Goal: Transaction & Acquisition: Obtain resource

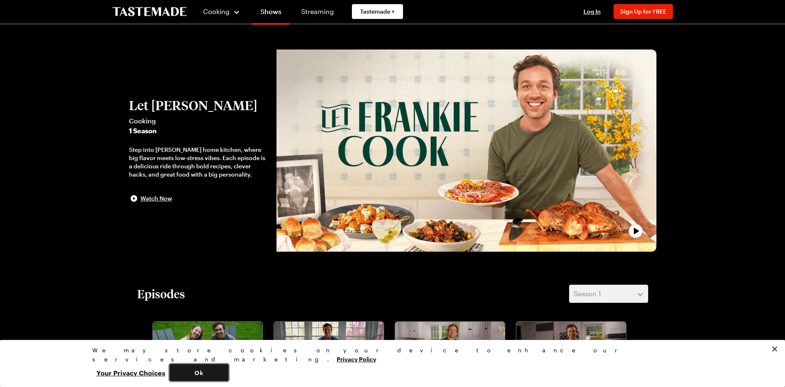
click at [229, 372] on button "Ok" at bounding box center [198, 372] width 59 height 17
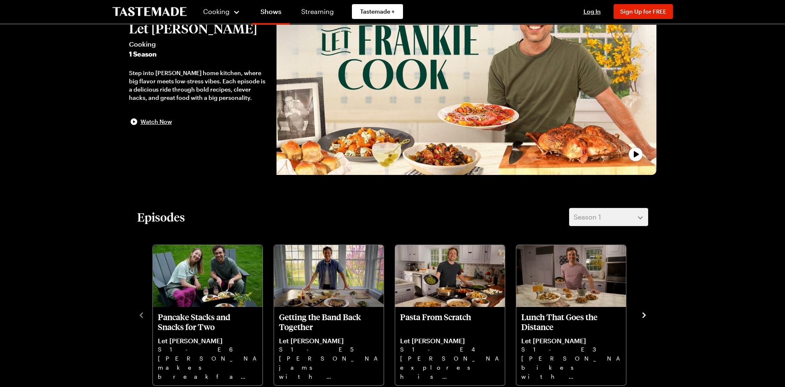
scroll to position [55, 0]
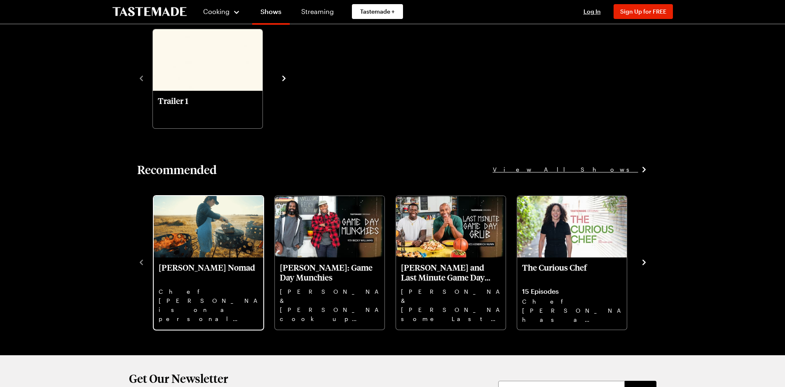
scroll to position [989, 0]
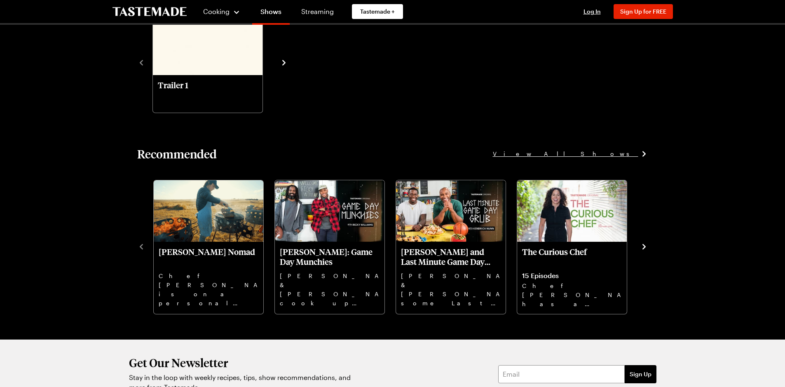
click at [643, 246] on icon "navigate to next item" at bounding box center [644, 246] width 8 height 8
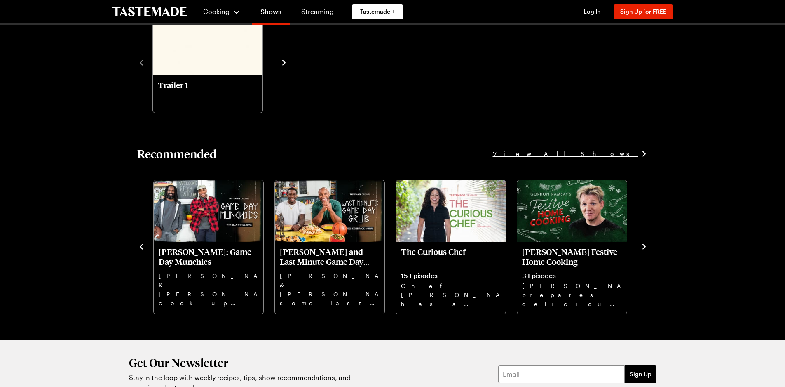
click at [644, 246] on icon "navigate to next item" at bounding box center [644, 246] width 3 height 5
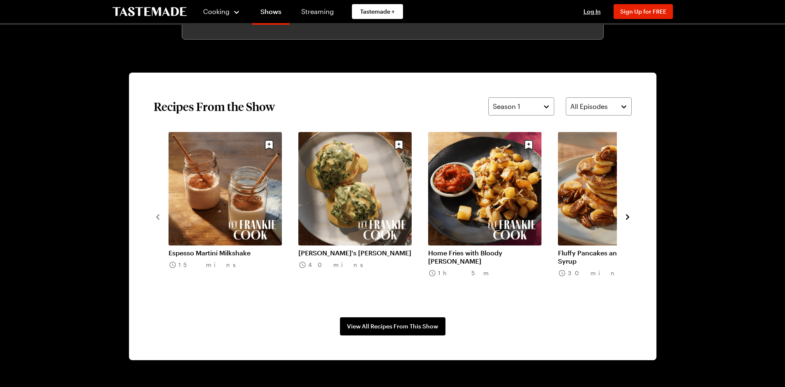
scroll to position [570, 0]
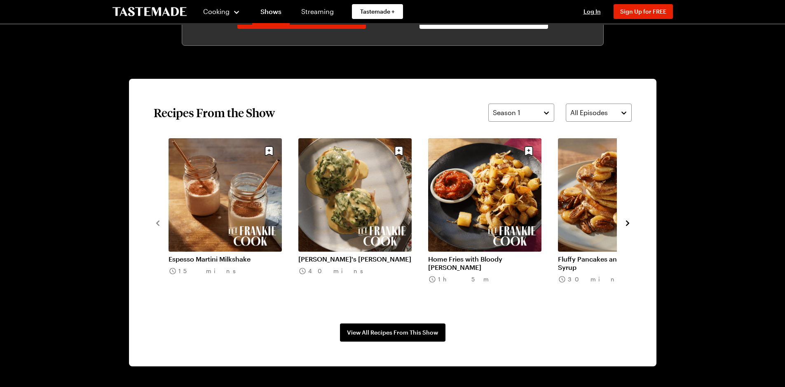
click at [627, 223] on icon "navigate to next item" at bounding box center [628, 223] width 8 height 8
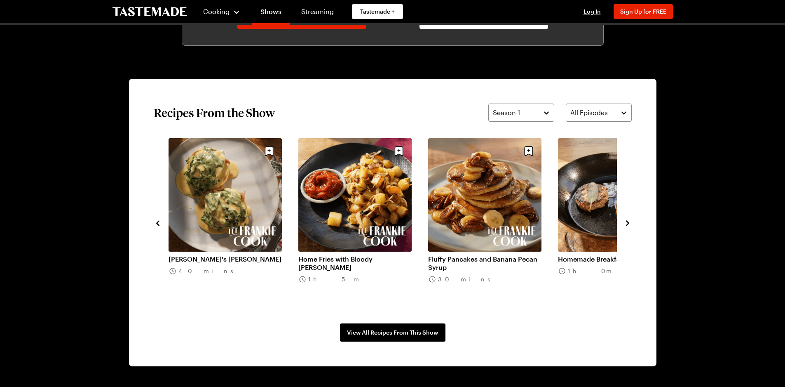
click at [628, 223] on icon "navigate to next item" at bounding box center [628, 223] width 8 height 8
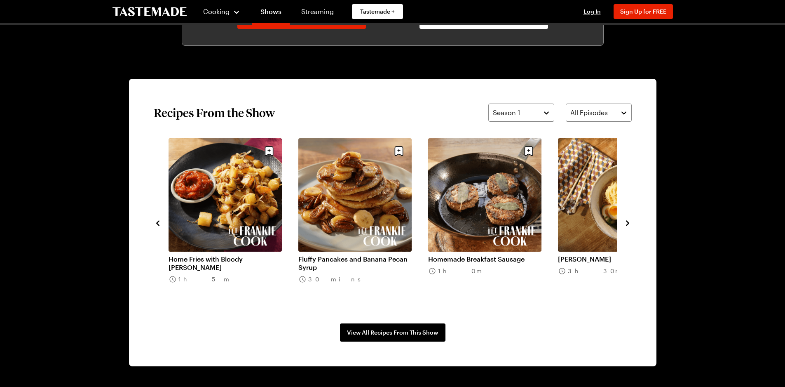
click at [628, 223] on icon "navigate to next item" at bounding box center [628, 223] width 8 height 8
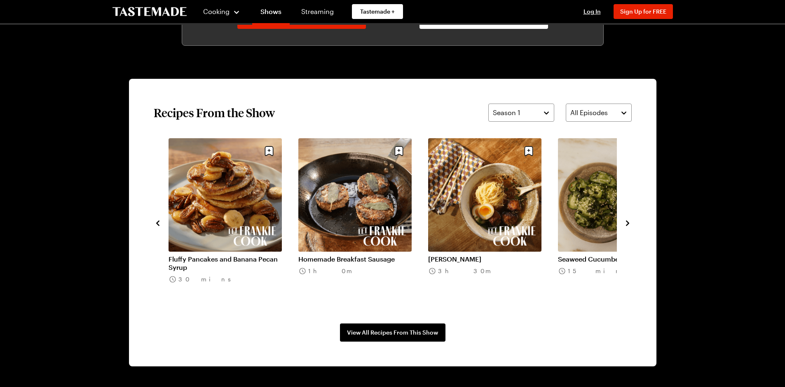
click at [628, 223] on icon "navigate to next item" at bounding box center [628, 223] width 8 height 8
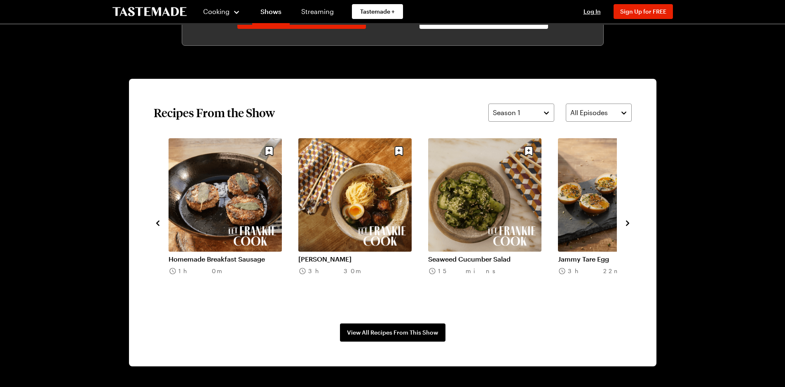
click at [628, 223] on icon "navigate to next item" at bounding box center [628, 223] width 8 height 8
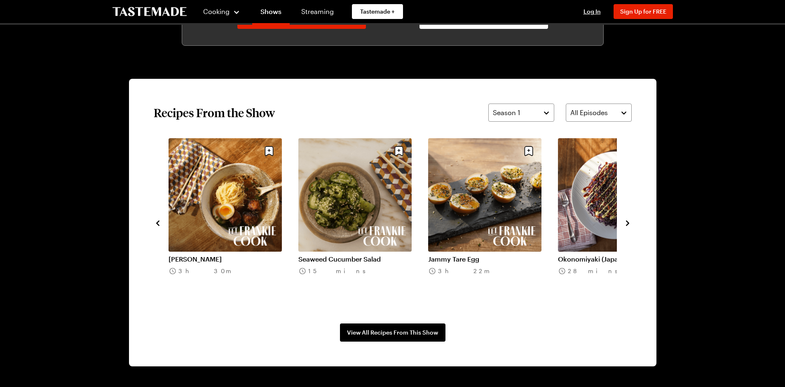
click at [627, 223] on icon "navigate to next item" at bounding box center [628, 223] width 8 height 8
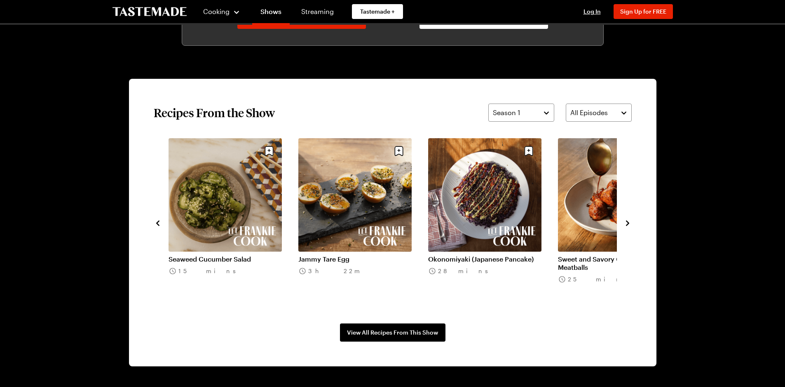
click at [627, 223] on icon "navigate to next item" at bounding box center [628, 223] width 8 height 8
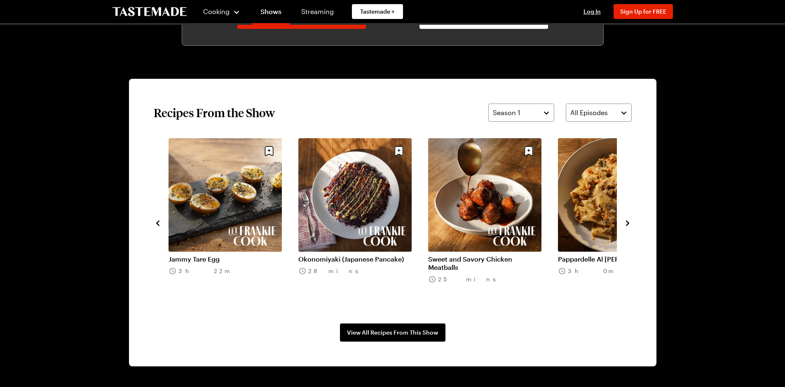
click at [627, 223] on icon "navigate to next item" at bounding box center [628, 223] width 8 height 8
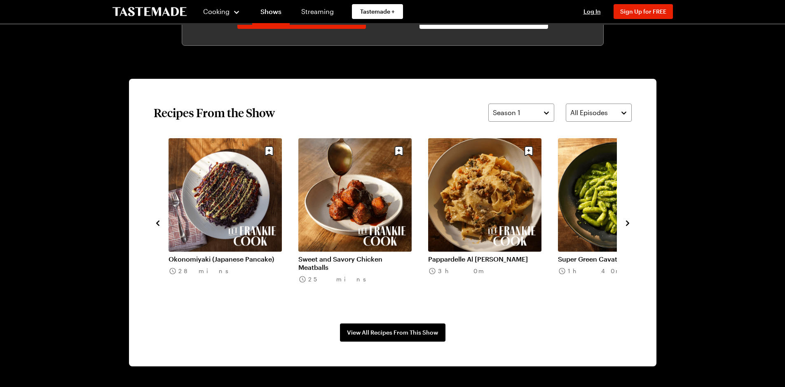
click at [484, 255] on link "Pappardelle Al Ragu Bianco" at bounding box center [484, 259] width 113 height 8
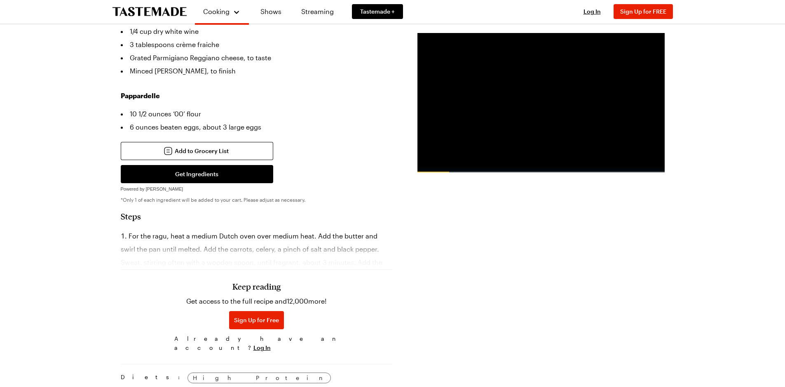
scroll to position [412, 0]
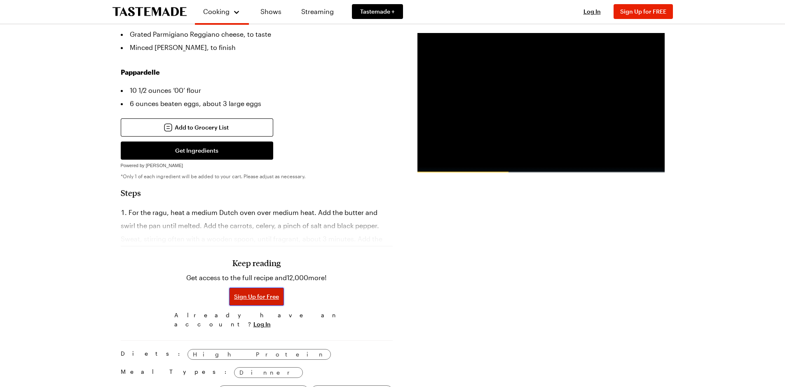
click at [255, 292] on span "Sign Up for Free" at bounding box center [256, 296] width 45 height 8
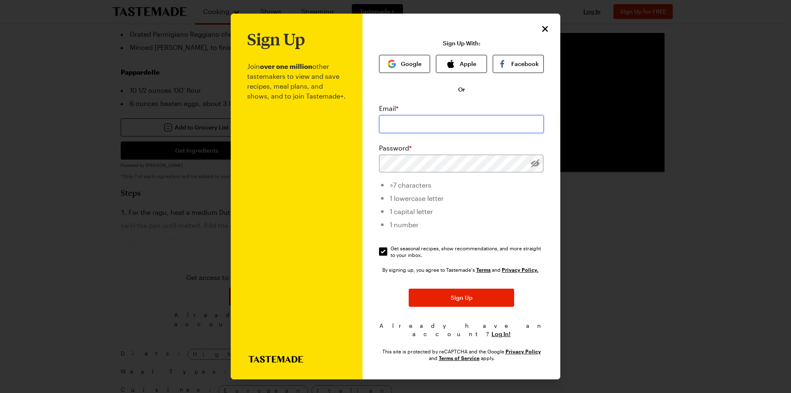
click at [423, 129] on input "email" at bounding box center [461, 124] width 165 height 18
type input "kevin@sunstudioinc.com"
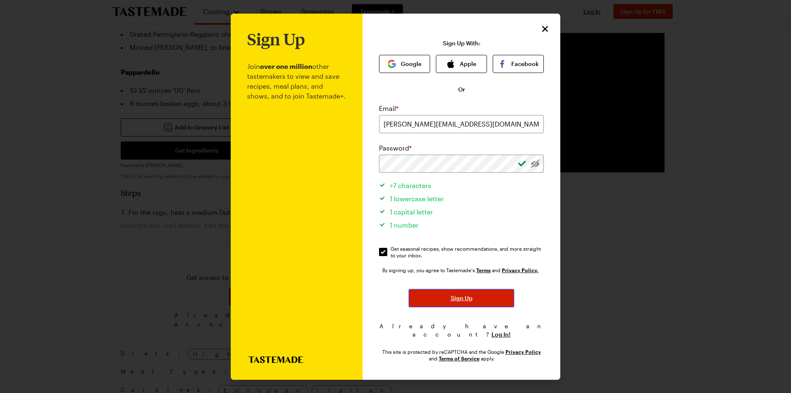
click at [458, 300] on span "Sign Up" at bounding box center [462, 298] width 22 height 8
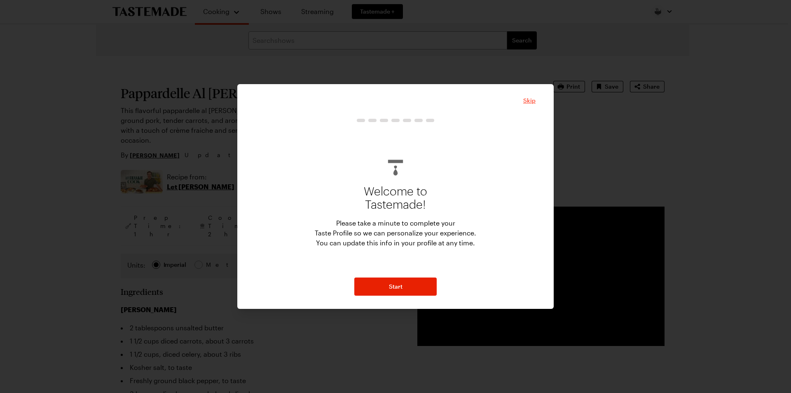
click at [531, 100] on span "Skip" at bounding box center [529, 100] width 12 height 8
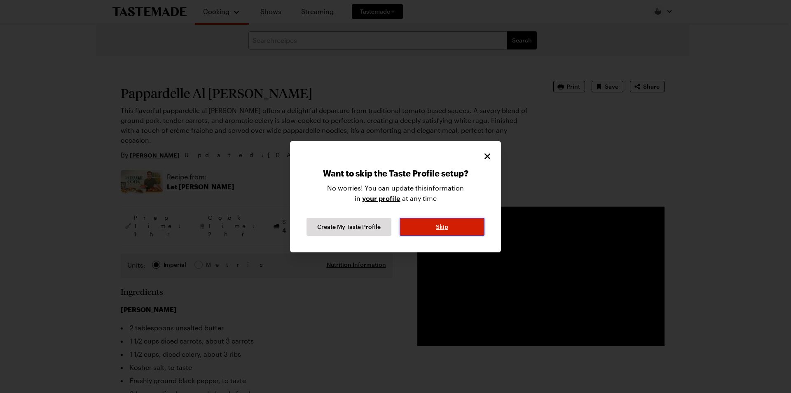
click at [446, 228] on span "Skip" at bounding box center [442, 227] width 12 height 8
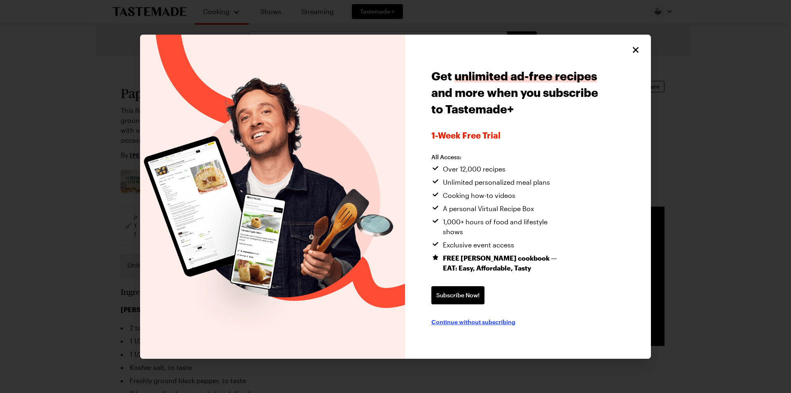
click at [503, 317] on span "Continue without subscribing" at bounding box center [474, 321] width 84 height 8
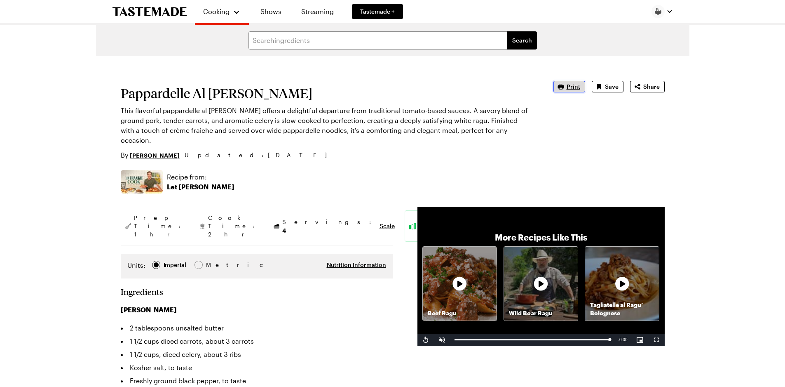
click at [577, 88] on span "Print" at bounding box center [574, 86] width 14 height 8
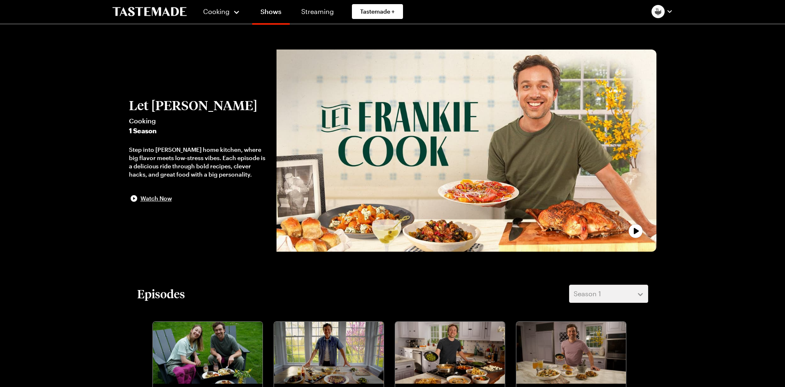
scroll to position [570, 0]
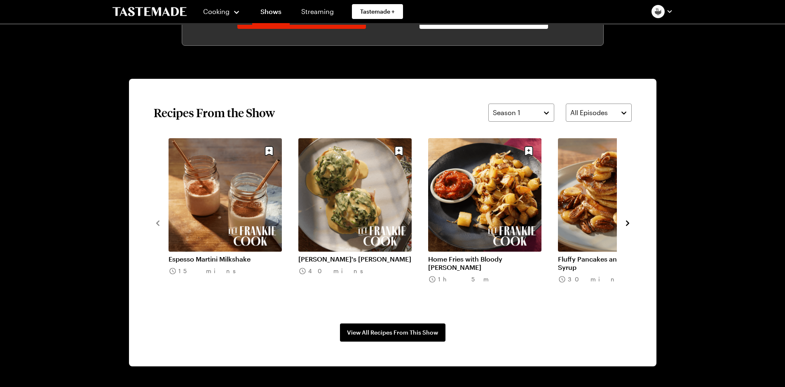
click at [629, 223] on icon "navigate to next item" at bounding box center [627, 222] width 3 height 5
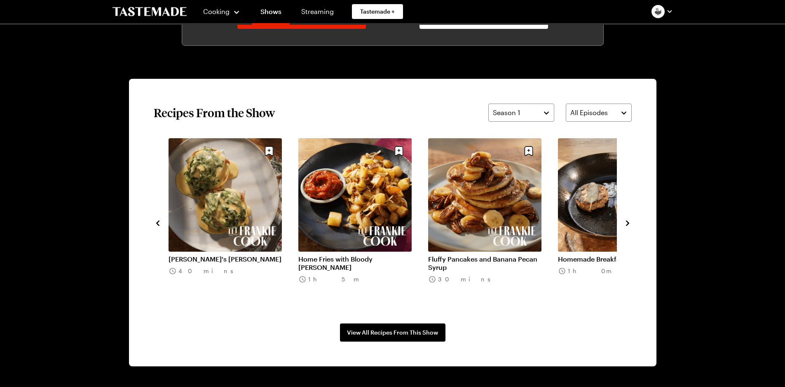
click at [629, 223] on icon "navigate to next item" at bounding box center [627, 222] width 3 height 5
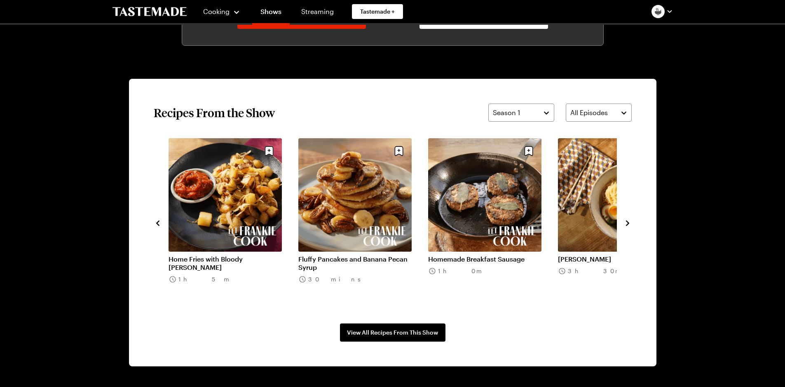
click at [629, 223] on icon "navigate to next item" at bounding box center [627, 222] width 3 height 5
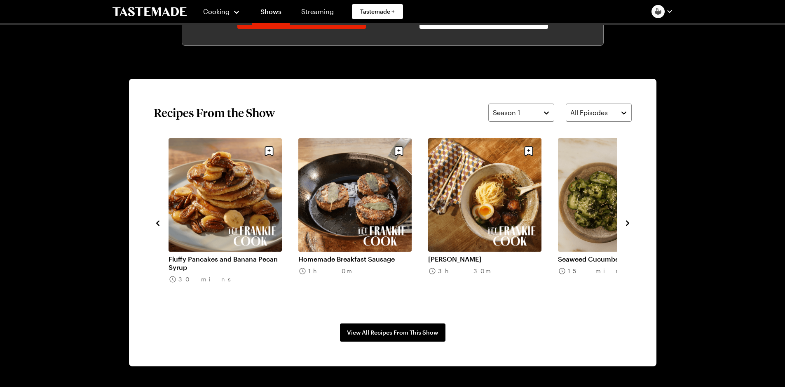
click at [629, 223] on icon "navigate to next item" at bounding box center [627, 222] width 3 height 5
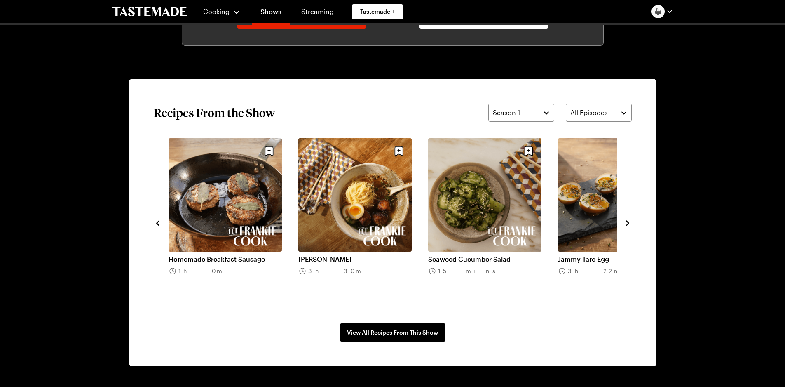
click at [629, 223] on icon "navigate to next item" at bounding box center [627, 222] width 3 height 5
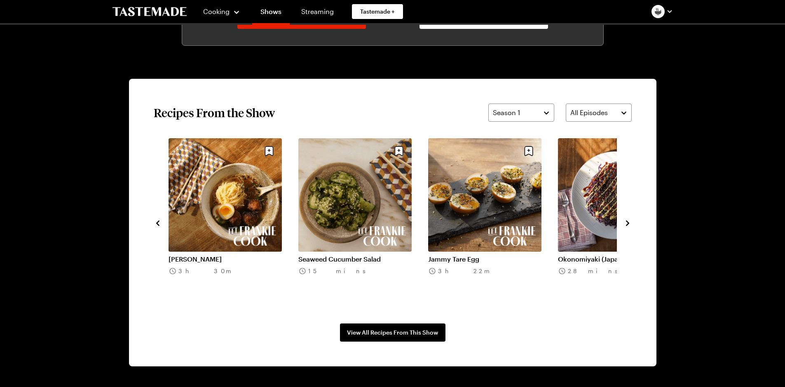
click at [629, 223] on icon "navigate to next item" at bounding box center [627, 222] width 3 height 5
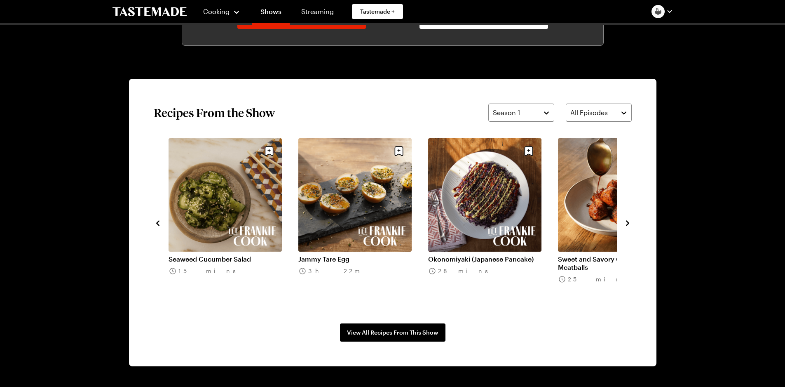
click at [629, 223] on icon "navigate to next item" at bounding box center [627, 222] width 3 height 5
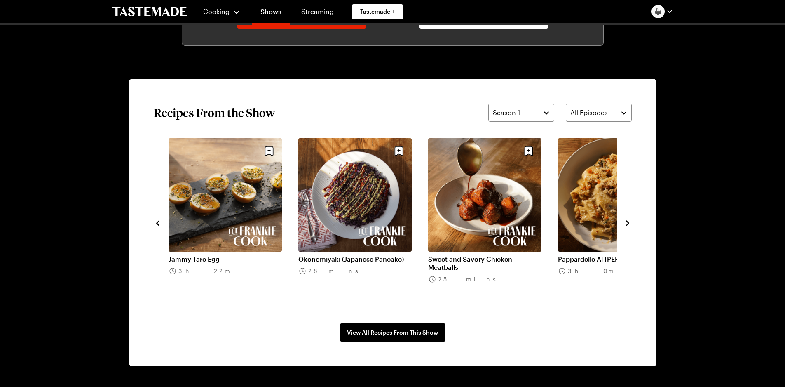
click at [629, 223] on icon "navigate to next item" at bounding box center [627, 222] width 3 height 5
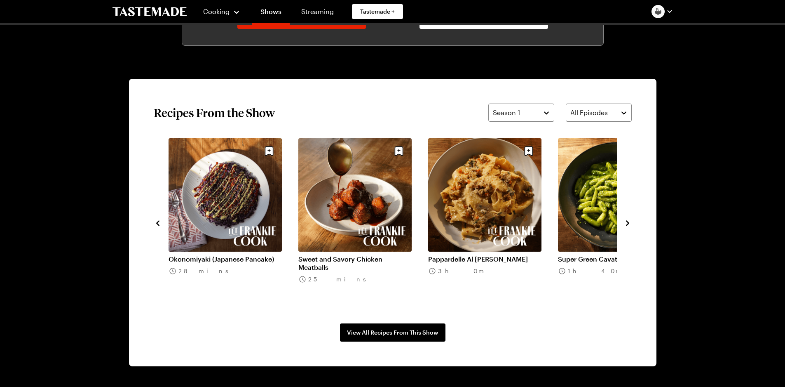
click at [629, 223] on icon "navigate to next item" at bounding box center [627, 222] width 3 height 5
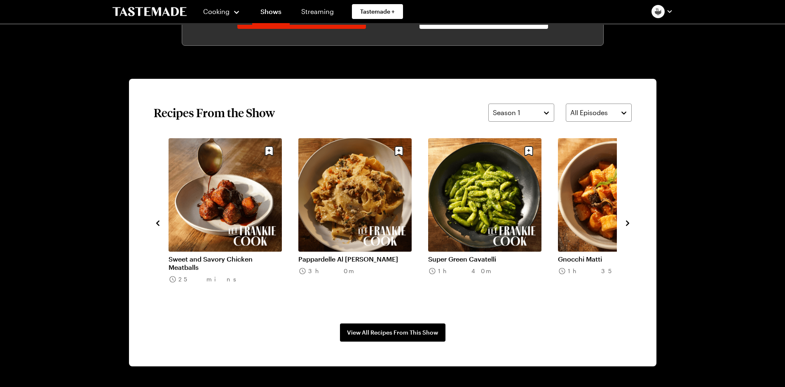
click at [629, 223] on icon "navigate to next item" at bounding box center [627, 222] width 3 height 5
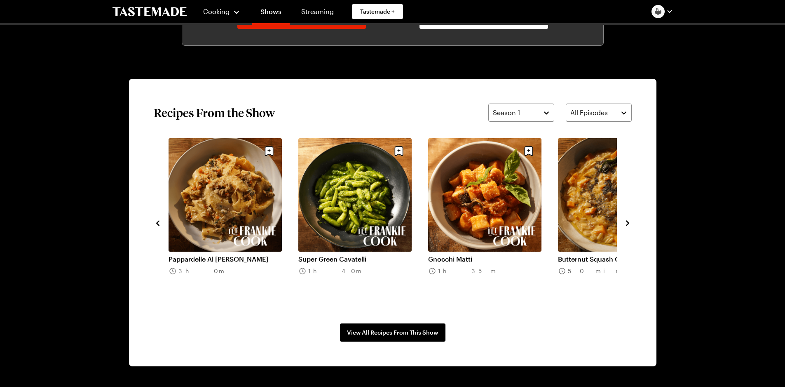
click at [629, 223] on icon "navigate to next item" at bounding box center [627, 222] width 3 height 5
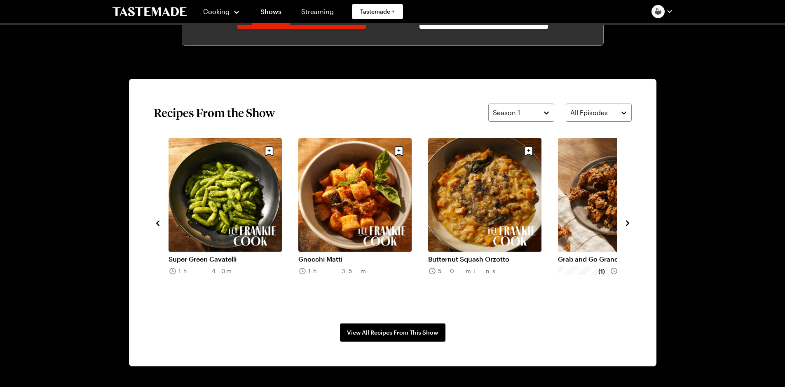
click at [629, 223] on icon "navigate to next item" at bounding box center [627, 222] width 3 height 5
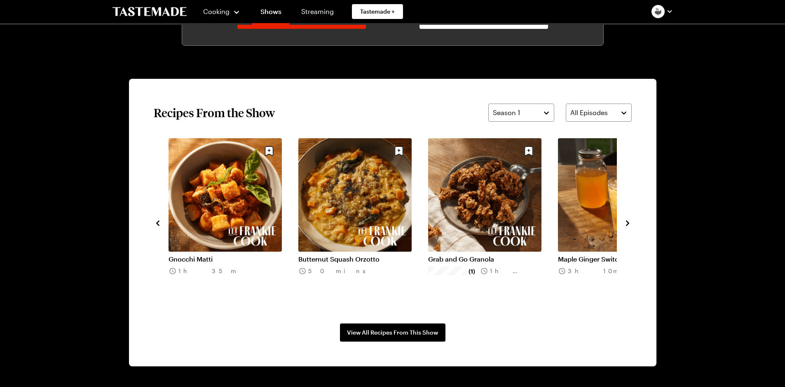
click at [629, 223] on icon "navigate to next item" at bounding box center [627, 222] width 3 height 5
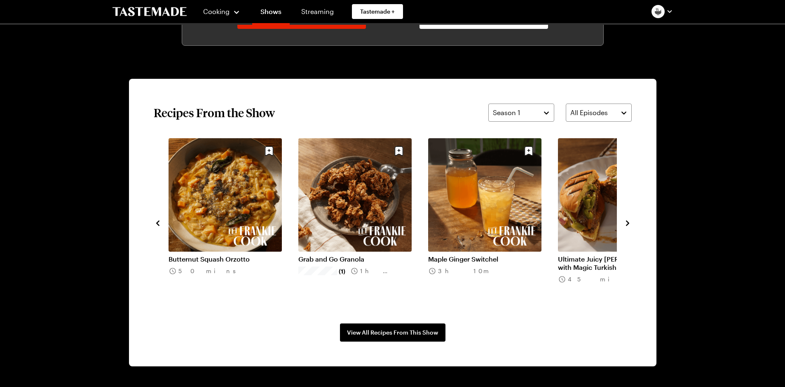
click at [629, 223] on icon "navigate to next item" at bounding box center [627, 222] width 3 height 5
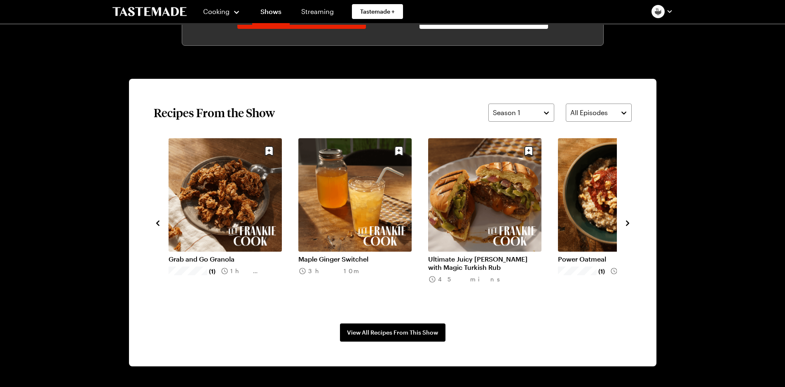
click at [494, 263] on link "Ultimate Juicy Lucy Burger with Magic Turkish Rub" at bounding box center [484, 263] width 113 height 16
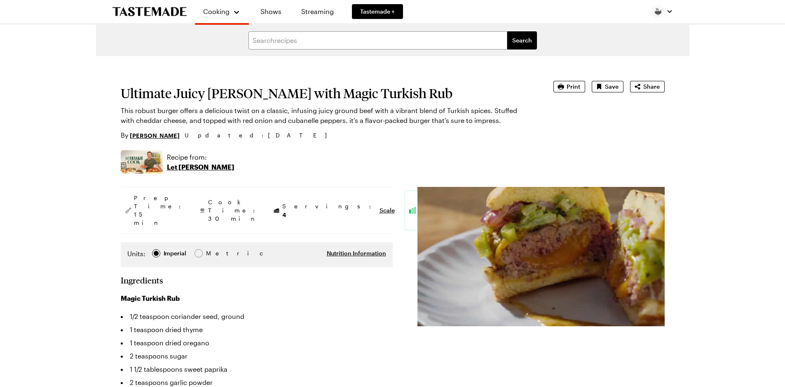
type textarea "x"
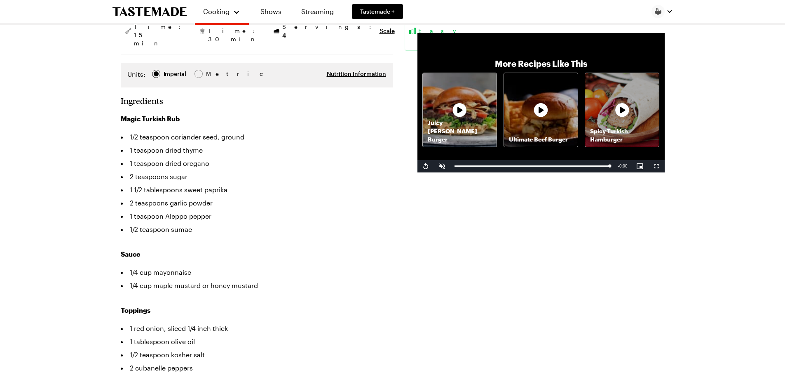
scroll to position [165, 0]
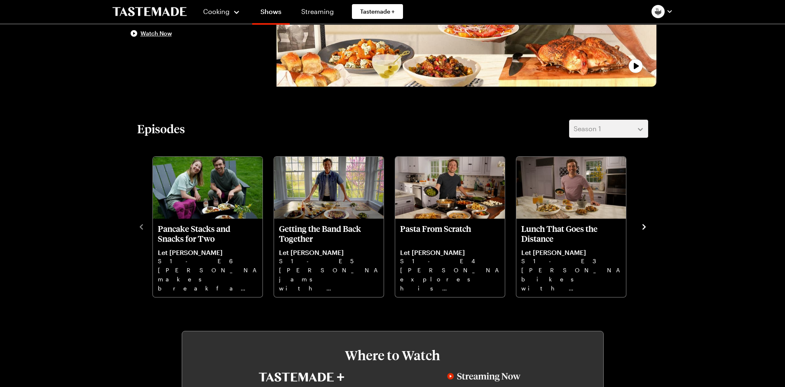
scroll to position [570, 0]
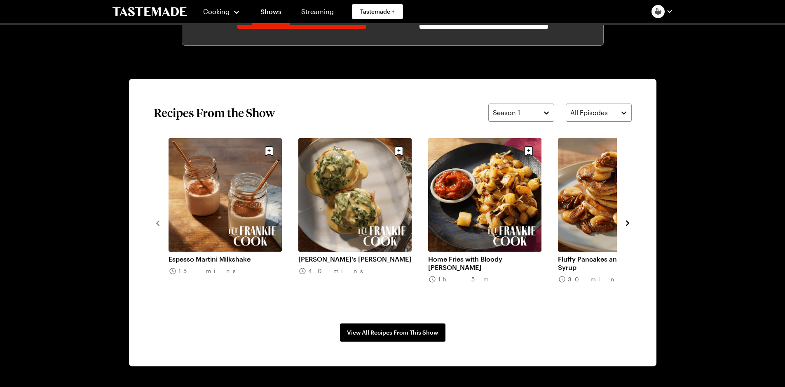
click at [629, 222] on icon "navigate to next item" at bounding box center [627, 222] width 3 height 5
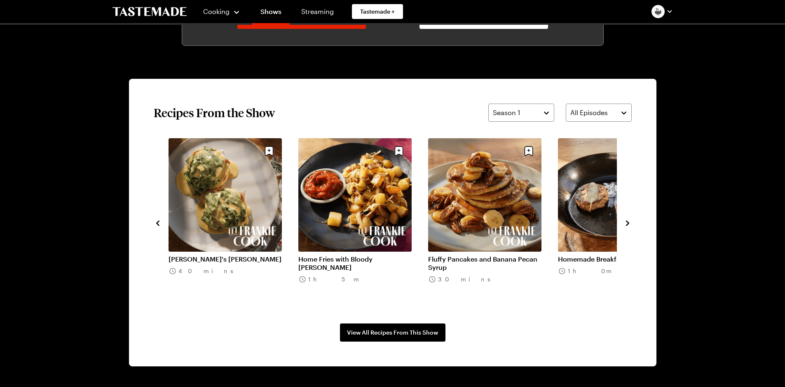
click at [629, 222] on icon "navigate to next item" at bounding box center [627, 222] width 3 height 5
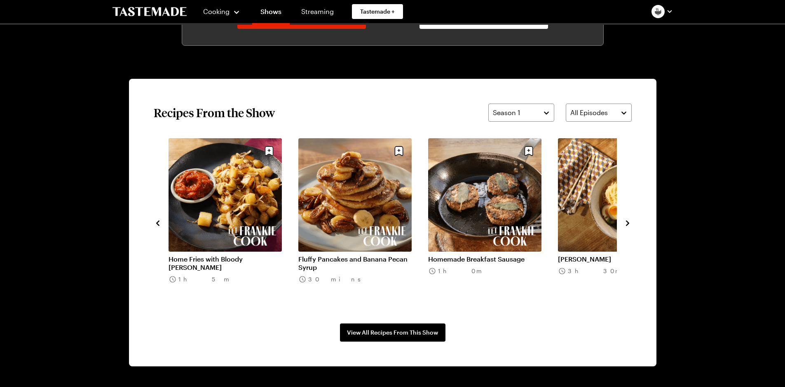
click at [629, 222] on icon "navigate to next item" at bounding box center [627, 222] width 3 height 5
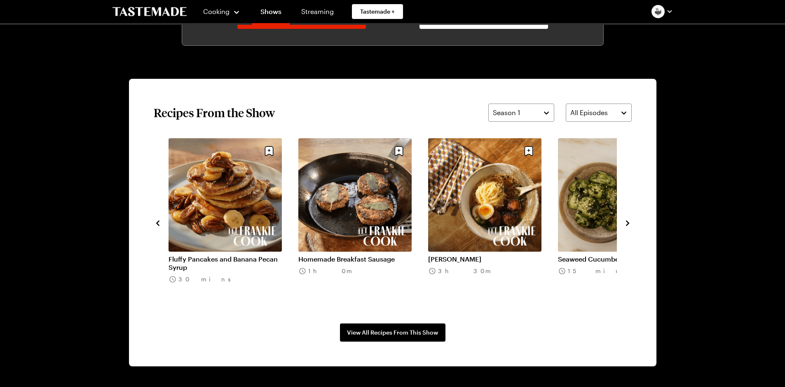
click at [629, 222] on icon "navigate to next item" at bounding box center [628, 223] width 8 height 8
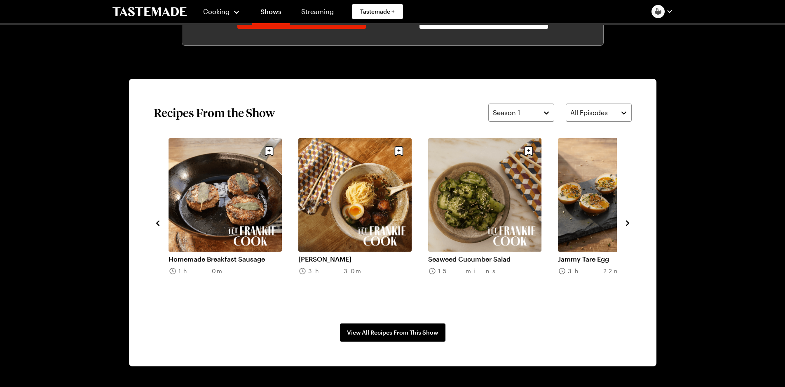
click at [629, 222] on icon "navigate to next item" at bounding box center [628, 223] width 8 height 8
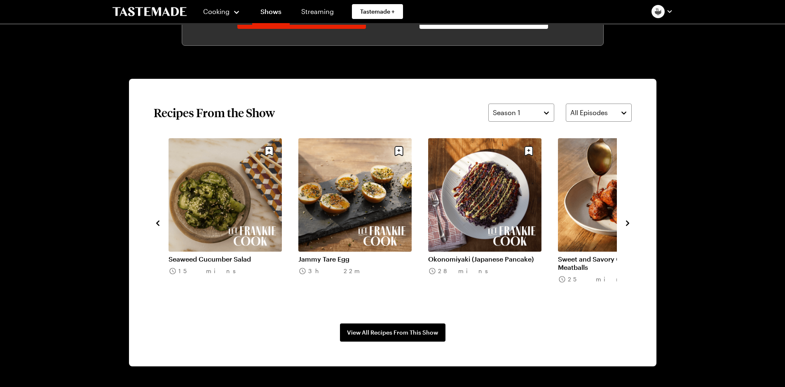
click at [629, 222] on icon "navigate to next item" at bounding box center [628, 223] width 8 height 8
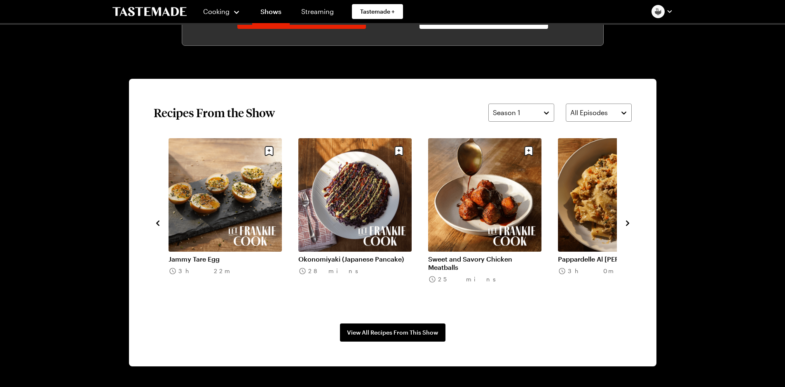
click at [629, 222] on icon "navigate to next item" at bounding box center [628, 223] width 8 height 8
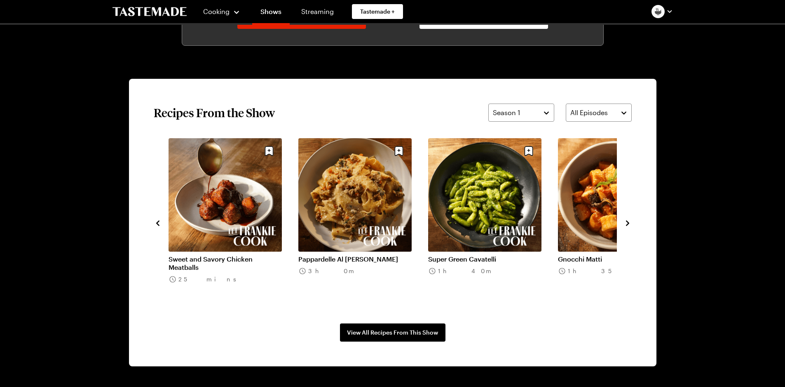
click at [629, 222] on icon "navigate to next item" at bounding box center [628, 223] width 8 height 8
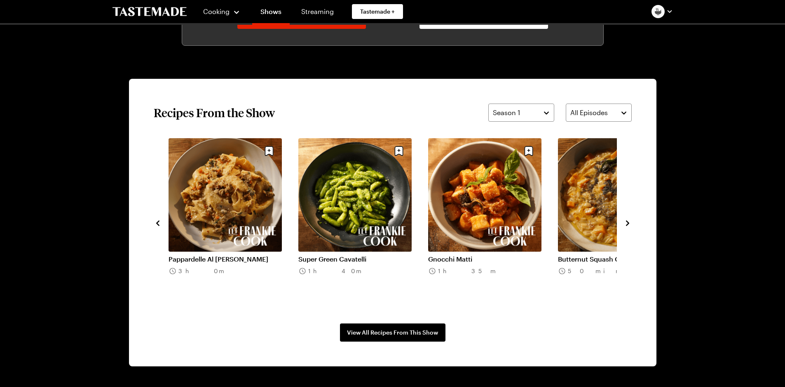
click at [629, 222] on icon "navigate to next item" at bounding box center [628, 223] width 8 height 8
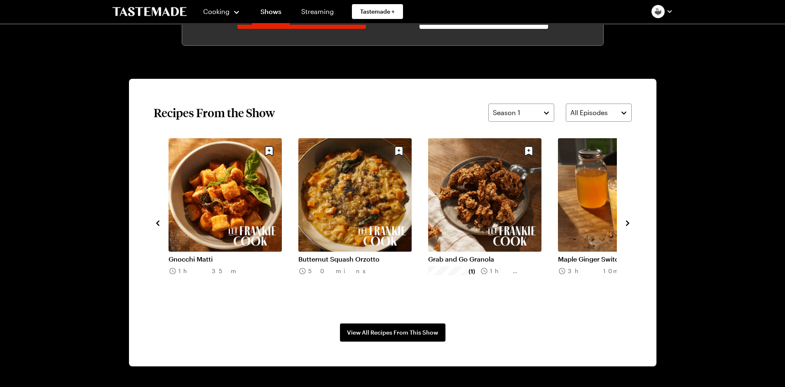
click at [629, 222] on icon "navigate to next item" at bounding box center [628, 223] width 8 height 8
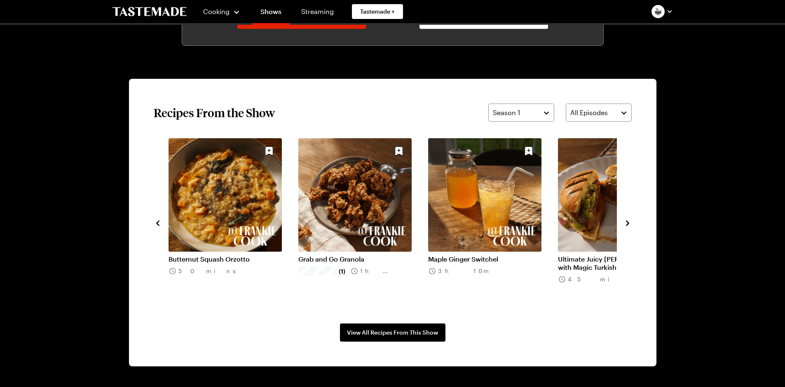
click at [629, 222] on icon "navigate to next item" at bounding box center [628, 223] width 8 height 8
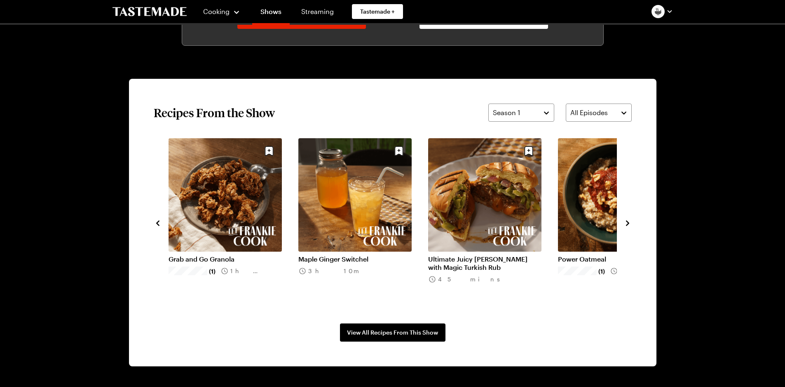
click at [629, 222] on icon "navigate to next item" at bounding box center [627, 222] width 3 height 5
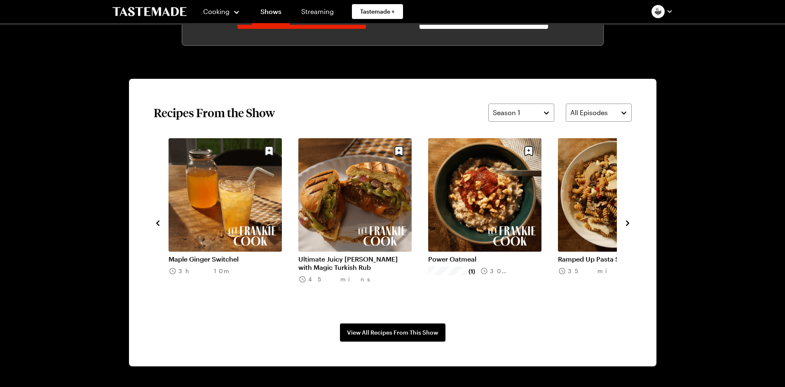
click at [629, 222] on icon "navigate to next item" at bounding box center [627, 222] width 3 height 5
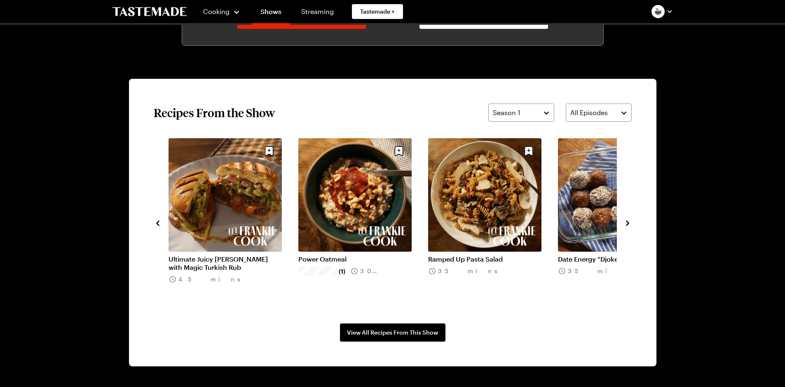
click at [629, 222] on icon "navigate to next item" at bounding box center [627, 222] width 3 height 5
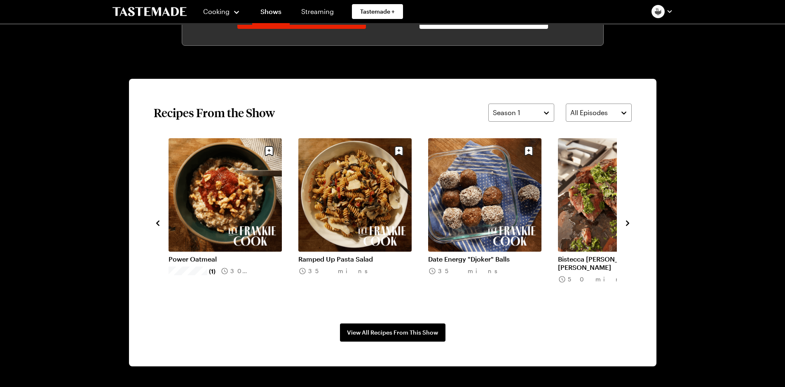
click at [629, 222] on icon "navigate to next item" at bounding box center [627, 222] width 3 height 5
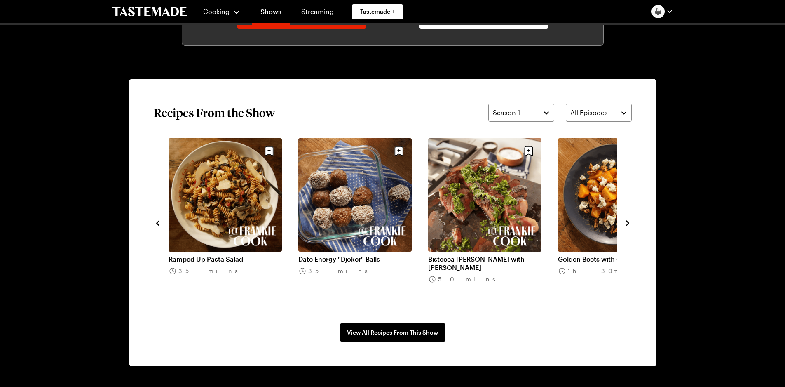
click at [629, 222] on icon "navigate to next item" at bounding box center [627, 222] width 3 height 5
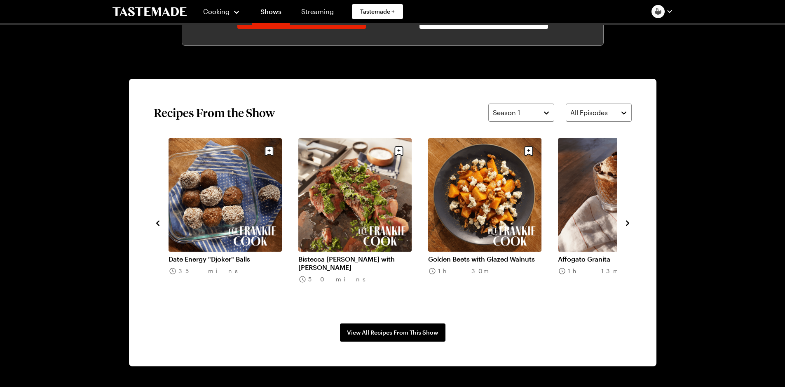
click at [629, 222] on icon "navigate to next item" at bounding box center [627, 222] width 3 height 5
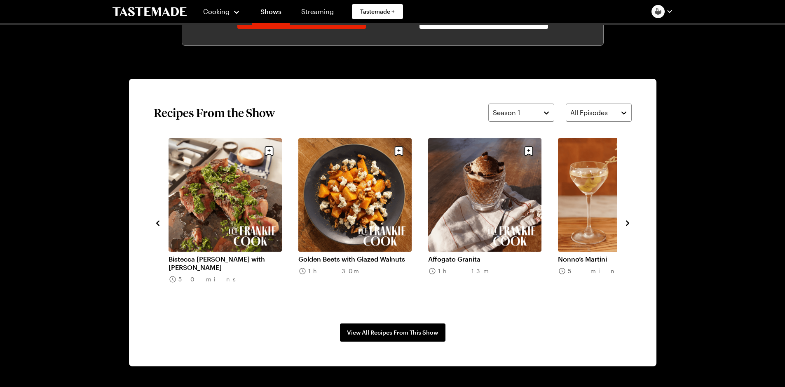
click at [629, 222] on icon "navigate to next item" at bounding box center [627, 222] width 3 height 5
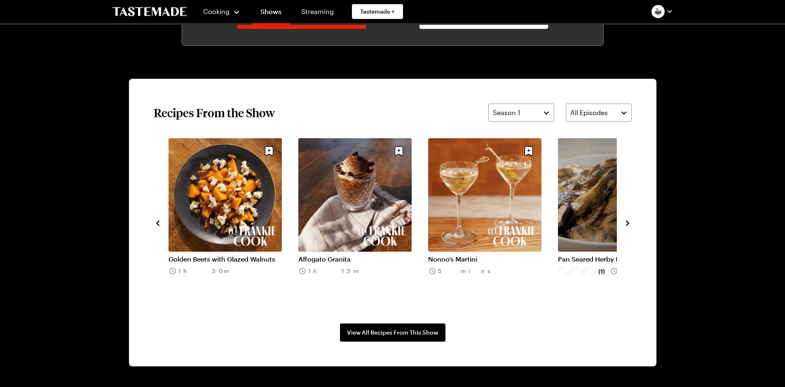
click at [629, 222] on icon "navigate to next item" at bounding box center [627, 222] width 3 height 5
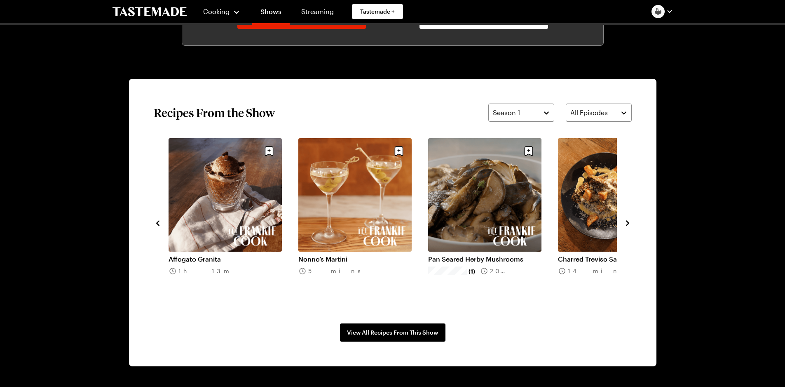
click at [629, 222] on icon "navigate to next item" at bounding box center [627, 222] width 3 height 5
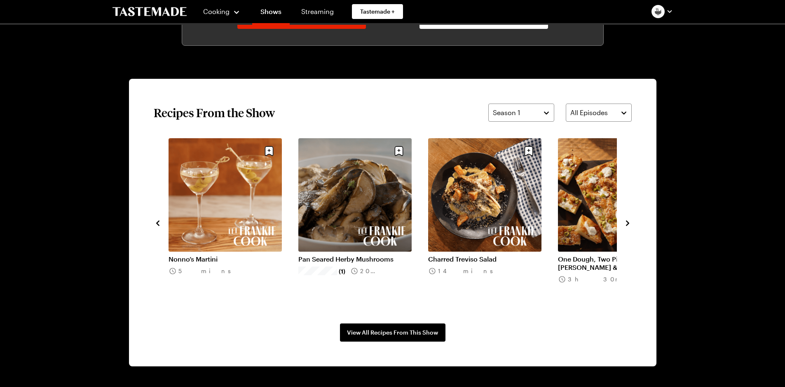
click at [628, 223] on icon "navigate to next item" at bounding box center [627, 222] width 3 height 5
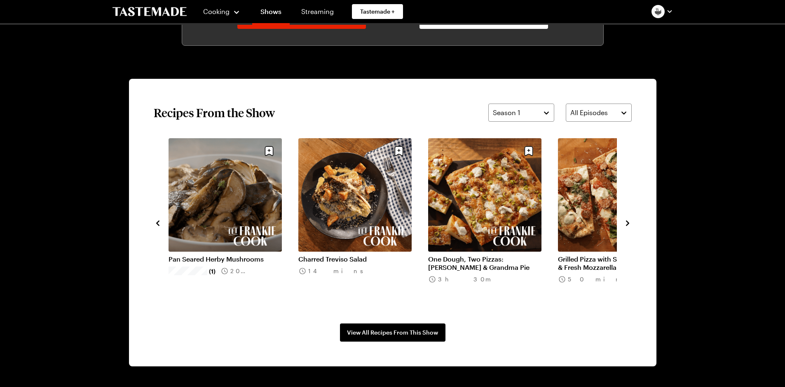
click at [627, 224] on icon "navigate to next item" at bounding box center [628, 223] width 8 height 8
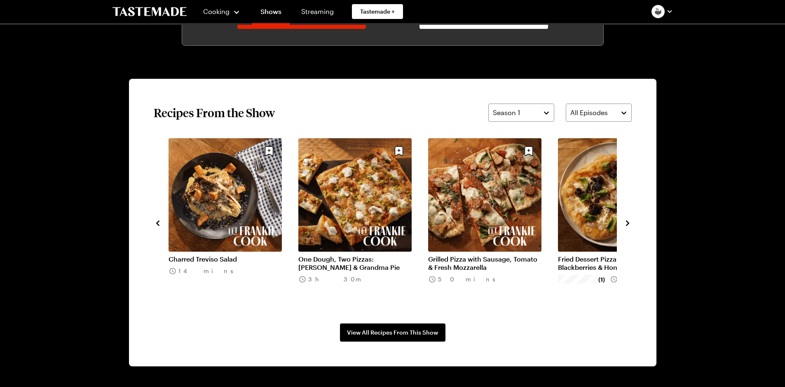
click at [627, 222] on icon "navigate to next item" at bounding box center [628, 223] width 8 height 8
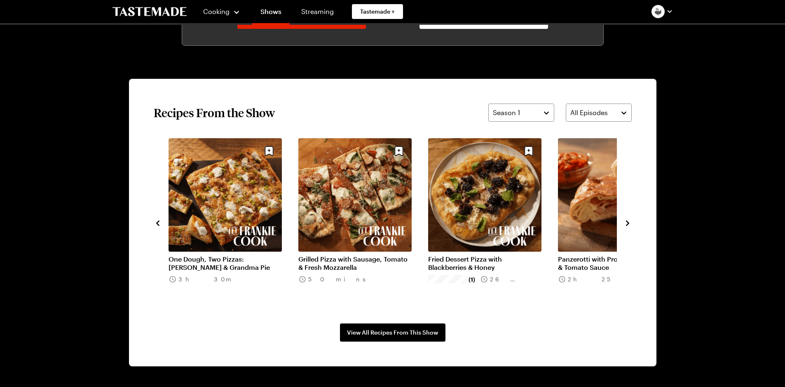
click at [627, 222] on icon "navigate to next item" at bounding box center [628, 223] width 8 height 8
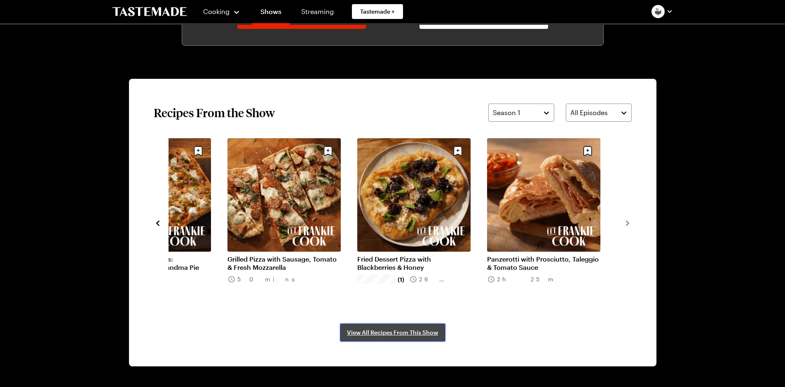
click at [400, 334] on span "View All Recipes From This Show" at bounding box center [392, 332] width 91 height 8
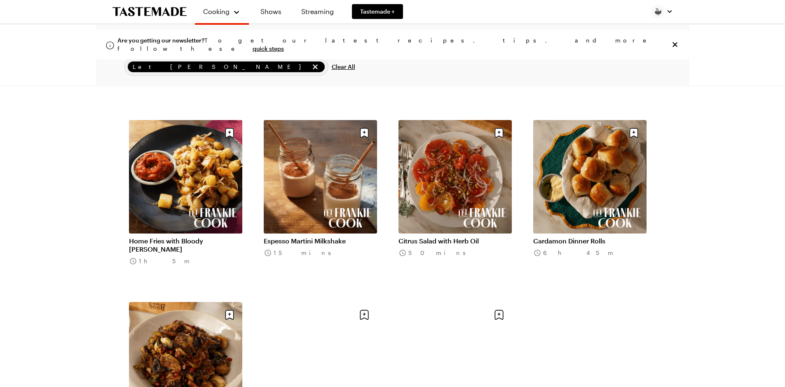
scroll to position [1287, 0]
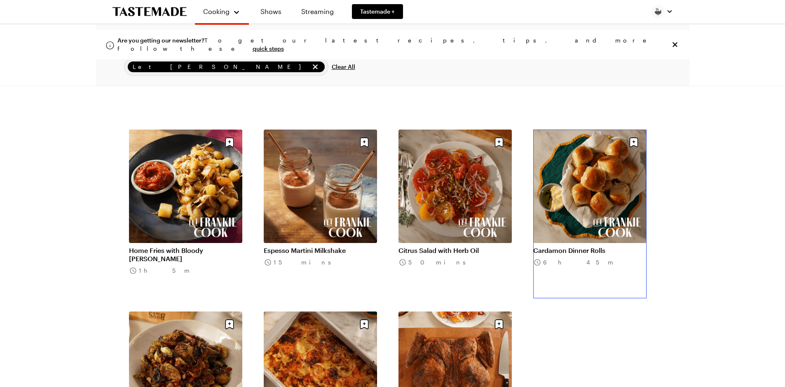
click at [619, 246] on link "Cardamon Dinner Rolls" at bounding box center [589, 250] width 113 height 8
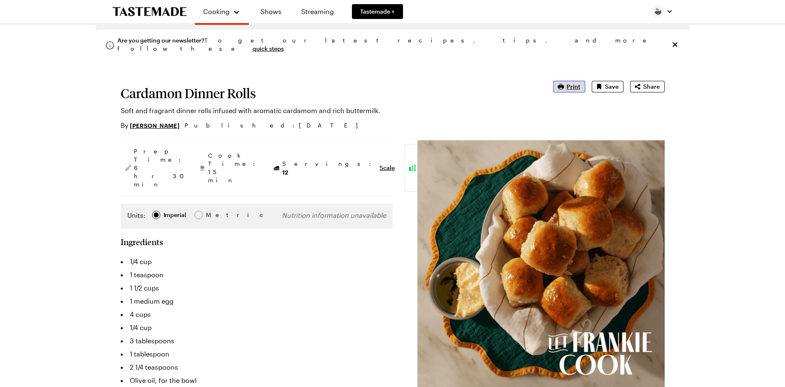
click at [577, 89] on span "Print" at bounding box center [574, 86] width 14 height 8
click at [202, 211] on div at bounding box center [199, 215] width 8 height 8
click at [155, 212] on div at bounding box center [156, 214] width 5 height 5
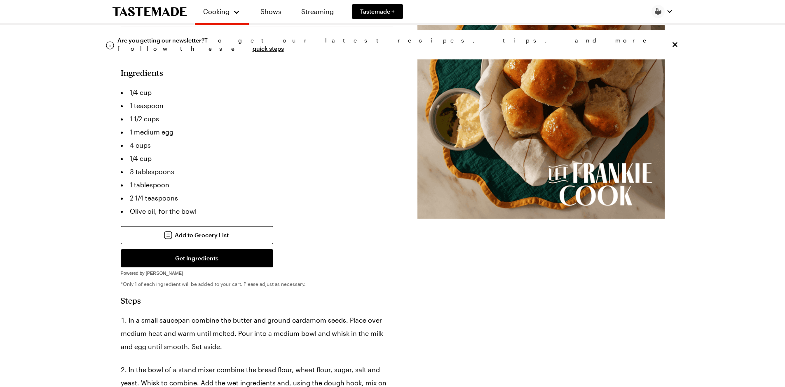
scroll to position [192, 0]
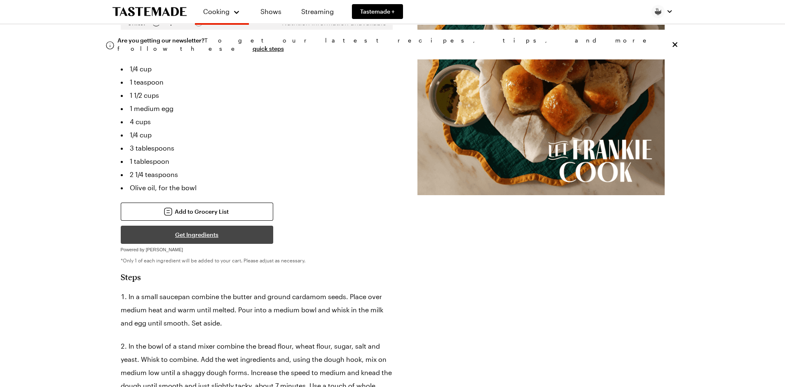
click at [208, 225] on button "Get Ingredients" at bounding box center [197, 234] width 153 height 18
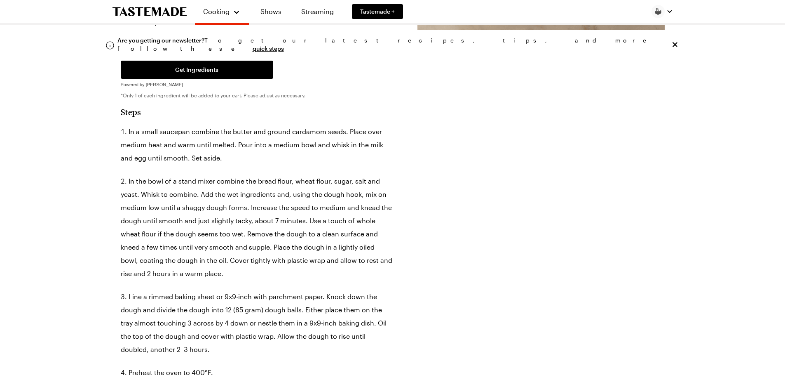
scroll to position [220, 0]
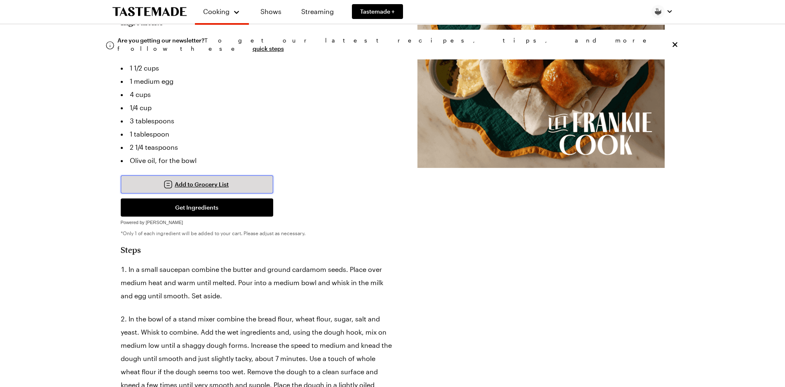
click at [204, 180] on span "Add to Grocery List" at bounding box center [202, 184] width 54 height 8
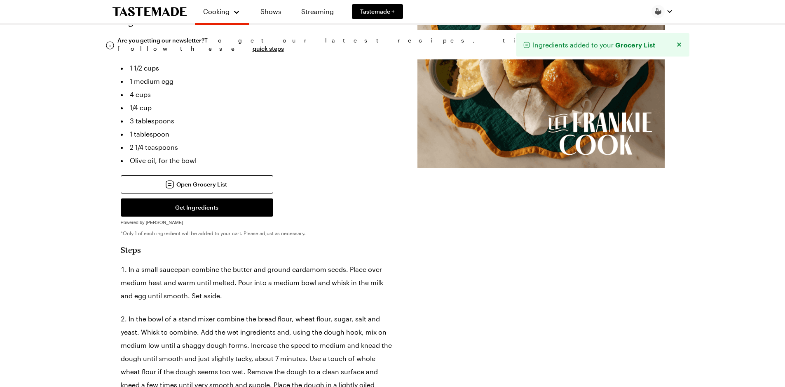
click at [646, 45] on link "Grocery List" at bounding box center [635, 44] width 40 height 9
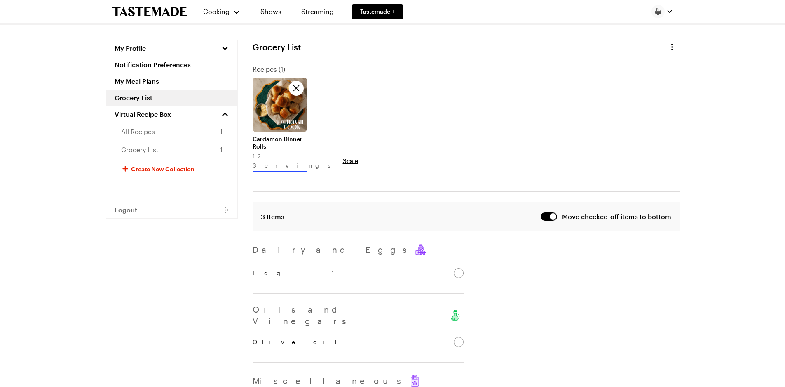
click at [293, 77] on link at bounding box center [280, 77] width 54 height 0
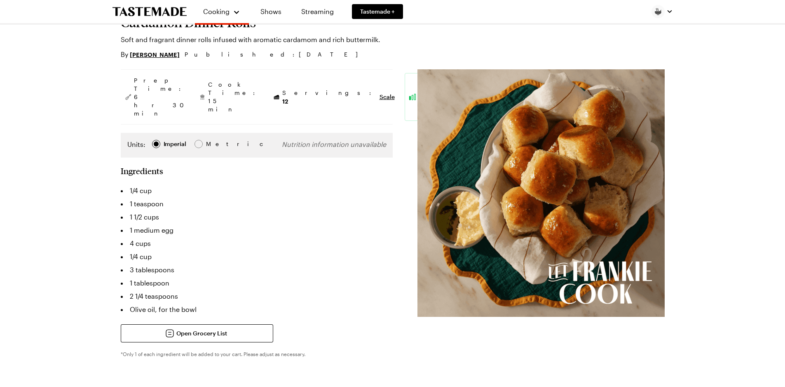
scroll to position [110, 0]
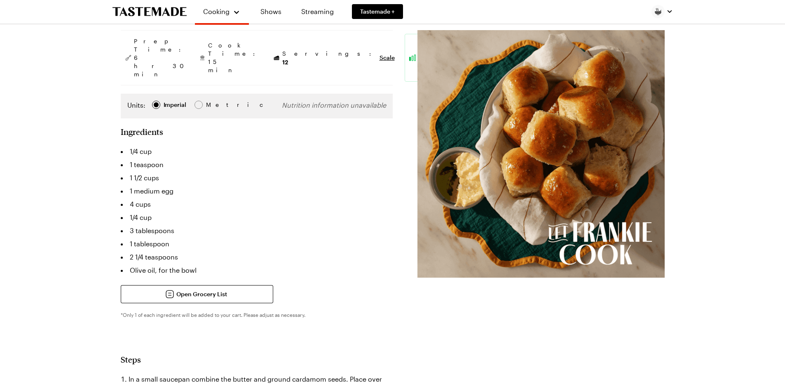
click at [539, 232] on img at bounding box center [541, 153] width 247 height 247
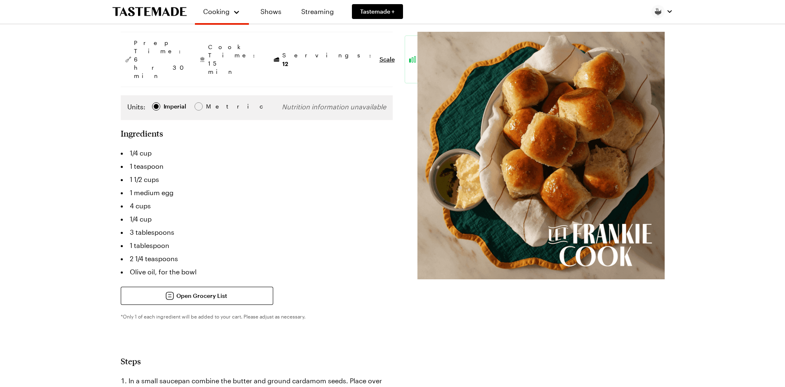
scroll to position [28, 0]
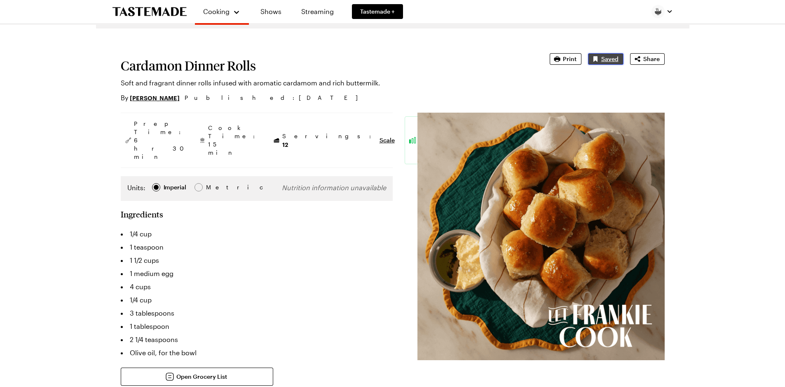
click at [602, 59] on span "Saved" at bounding box center [609, 59] width 17 height 8
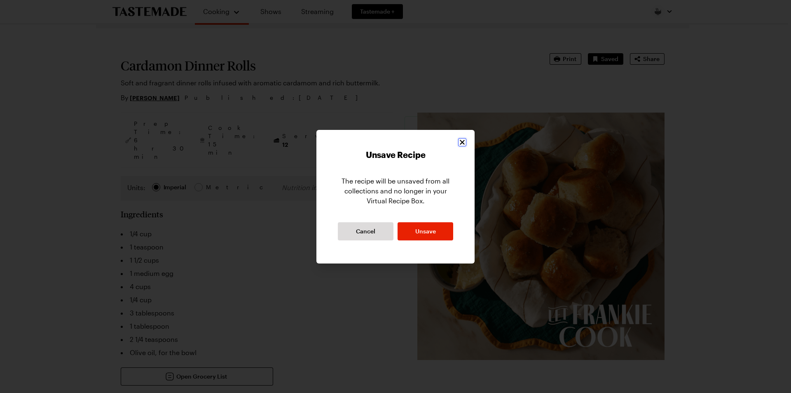
click at [466, 142] on button "Close" at bounding box center [462, 142] width 8 height 8
type textarea "x"
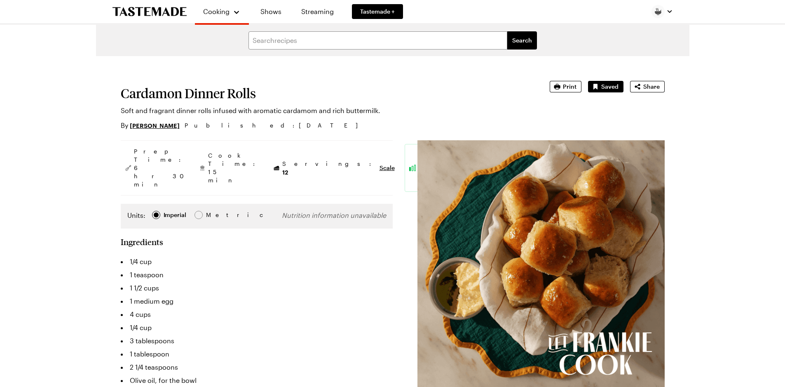
type textarea "x"
